Goal: Check status: Check status

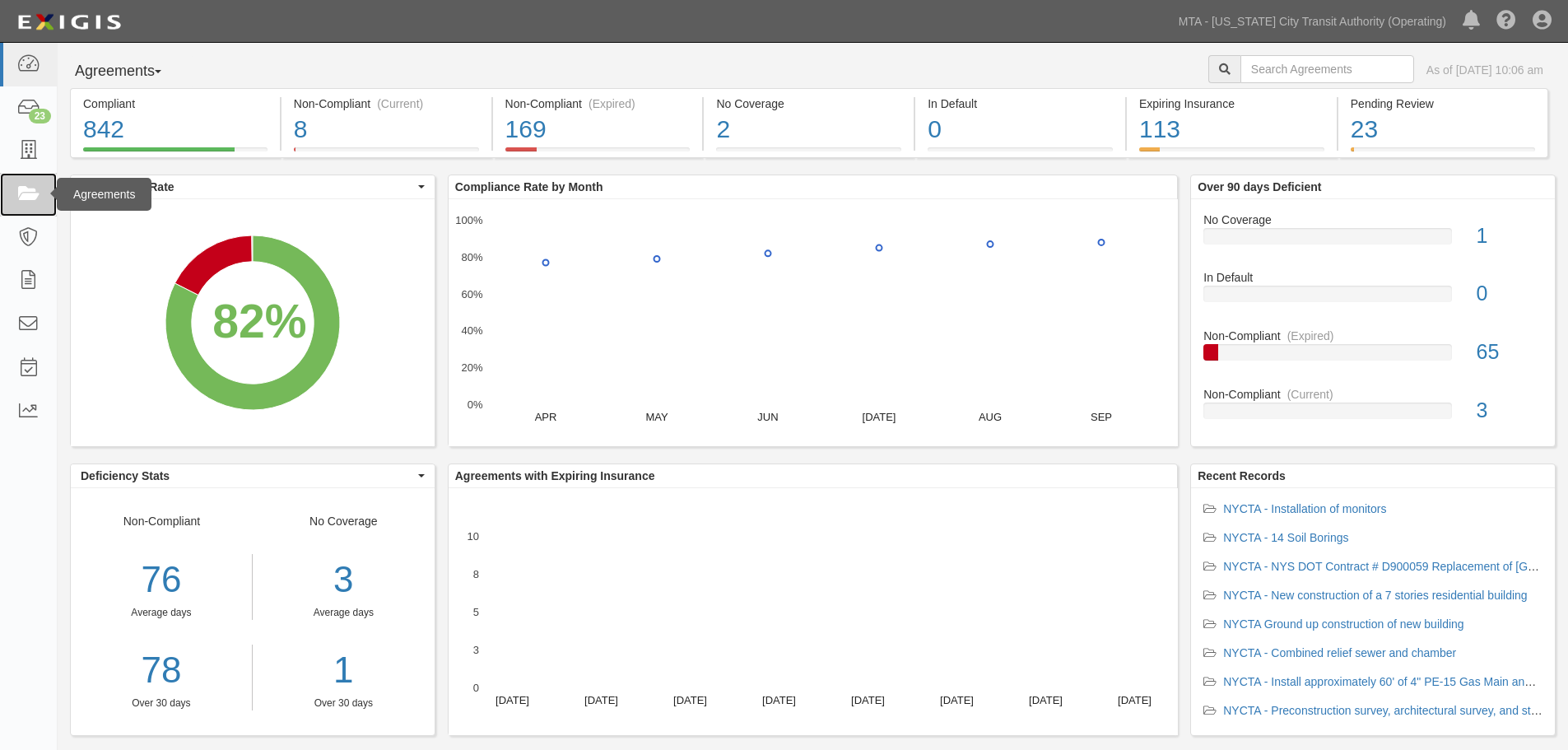
click at [30, 199] on icon at bounding box center [28, 194] width 23 height 19
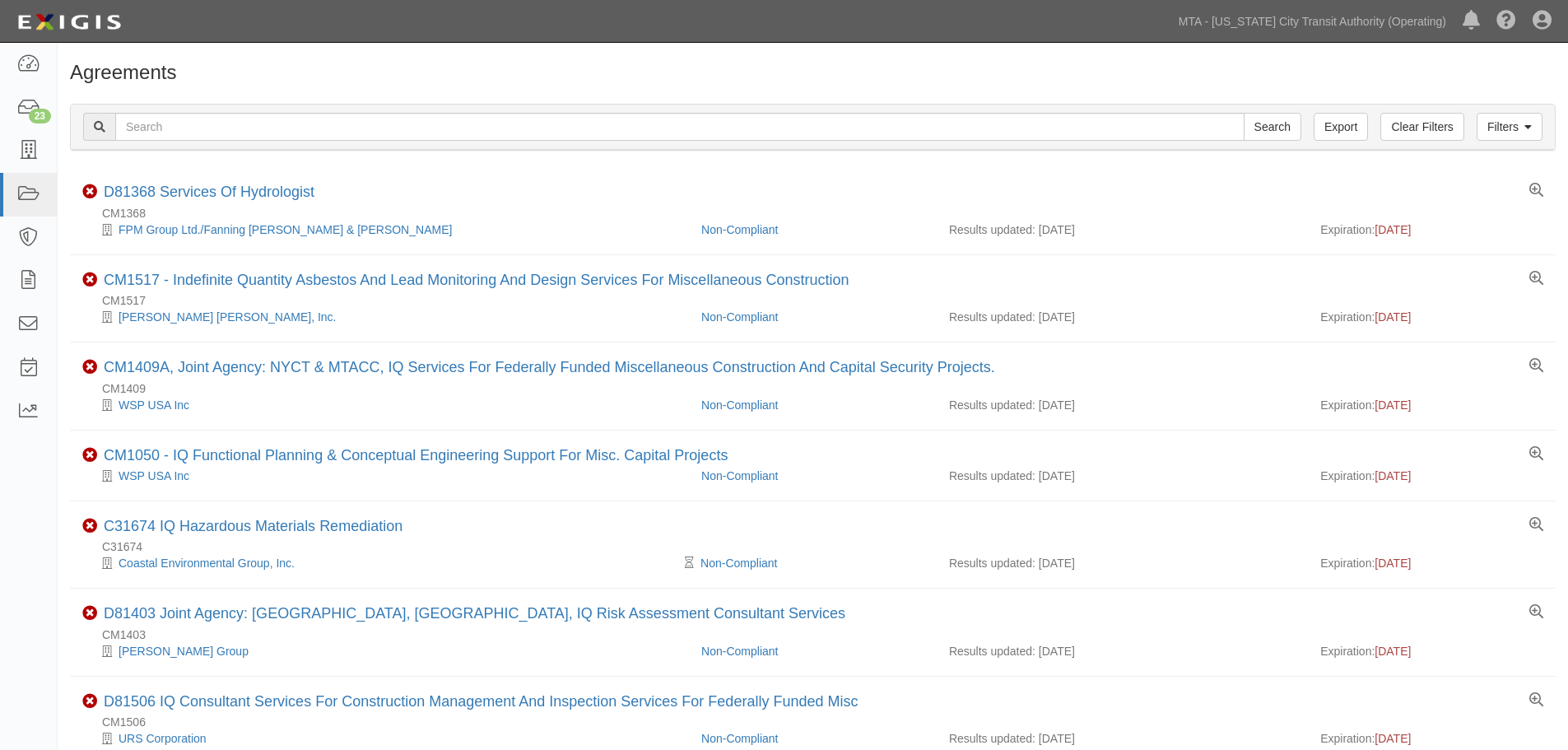
click at [414, 111] on div "Filters Clear Filters Export Search Filters" at bounding box center [812, 126] width 1483 height 45
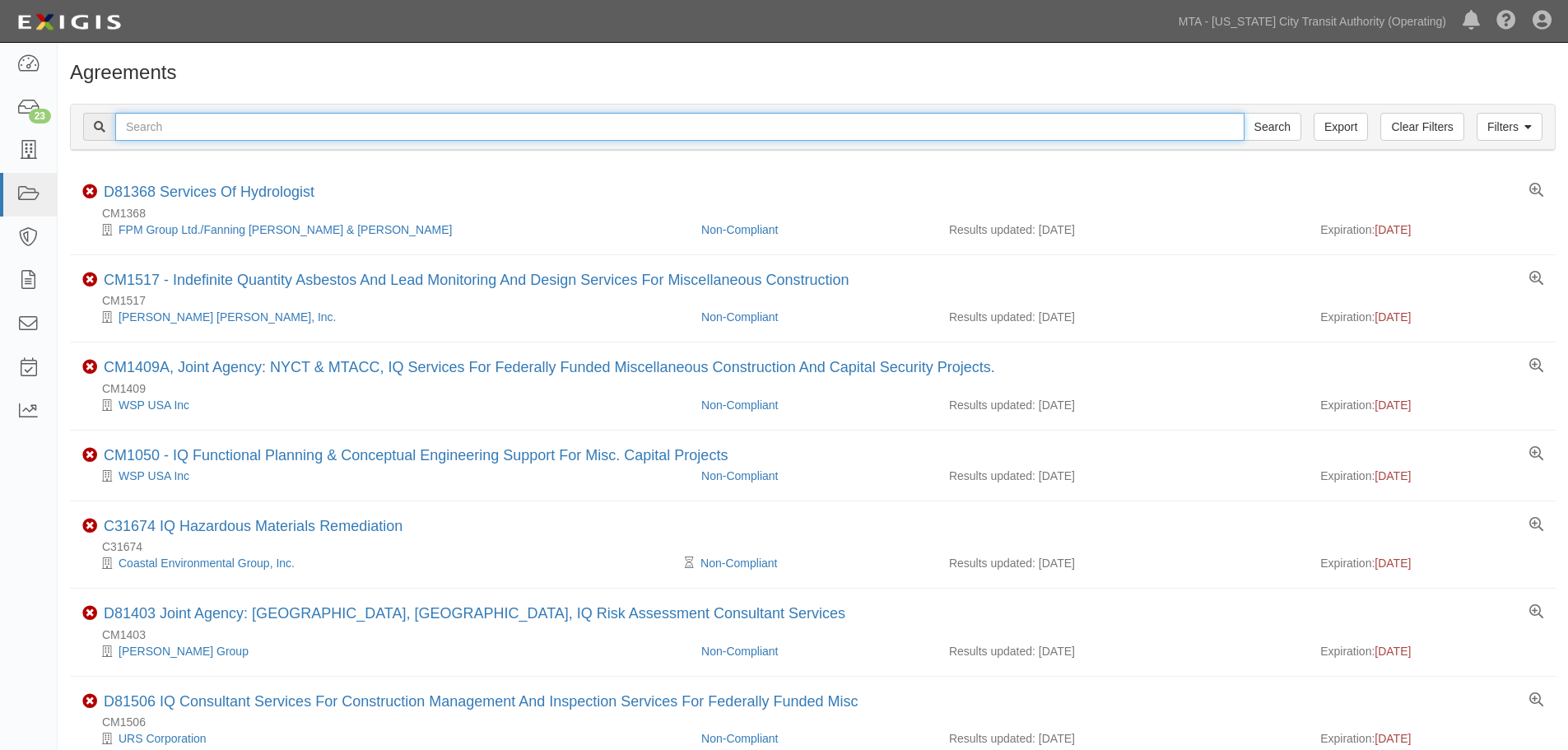
click at [405, 134] on input "text" at bounding box center [679, 126] width 1129 height 28
paste input "71688"
type input "71688"
click at [1244, 113] on input "Search" at bounding box center [1272, 126] width 58 height 28
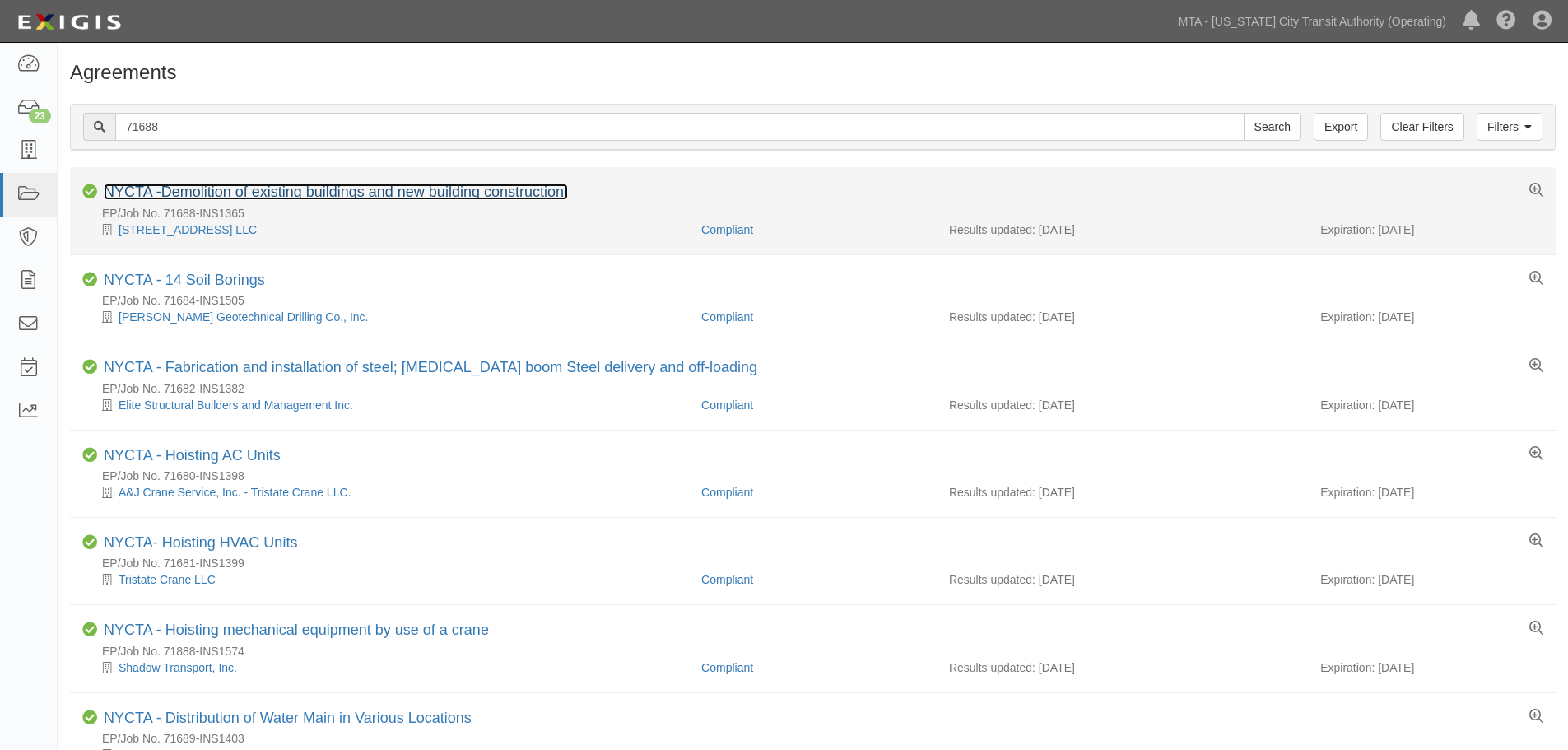
click at [337, 199] on link "NYCTA -Demolition of existing buildings and new building construction." at bounding box center [335, 192] width 464 height 16
